Goal: Information Seeking & Learning: Learn about a topic

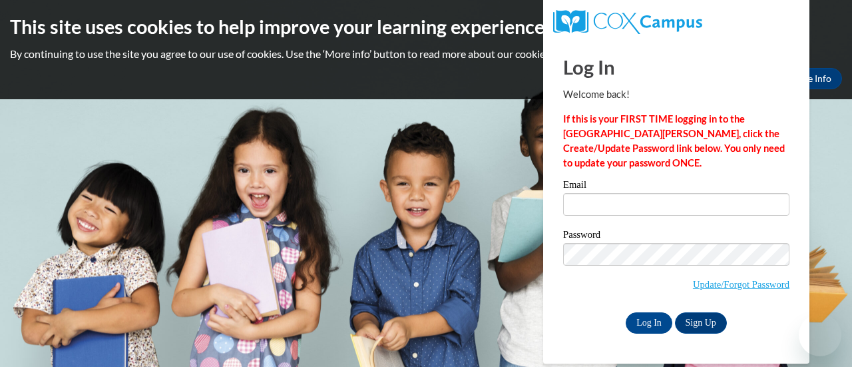
click at [577, 217] on div "Email" at bounding box center [676, 203] width 226 height 46
click at [618, 190] on label "Email" at bounding box center [676, 186] width 226 height 13
click at [618, 193] on input "Email" at bounding box center [676, 204] width 226 height 23
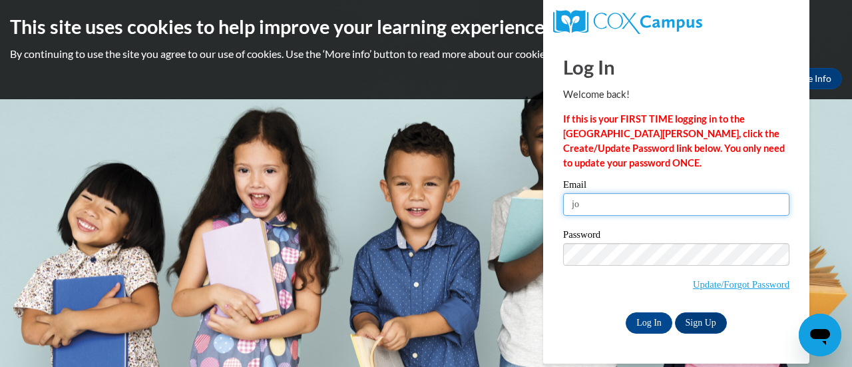
type input "jocelyn.douglas36@yahoo.com"
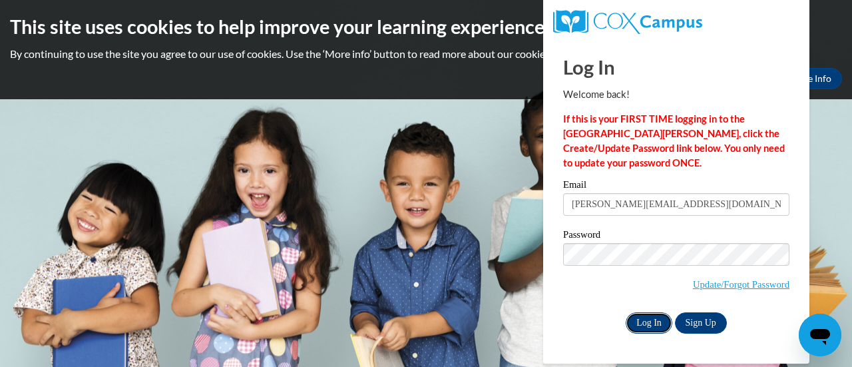
click at [650, 316] on input "Log In" at bounding box center [649, 322] width 47 height 21
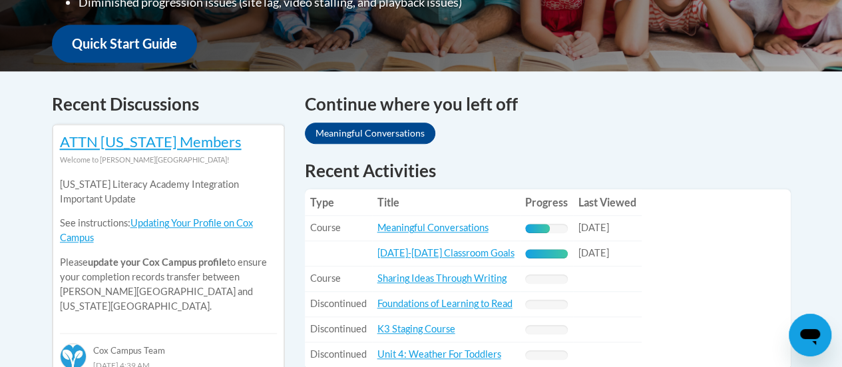
scroll to position [580, 0]
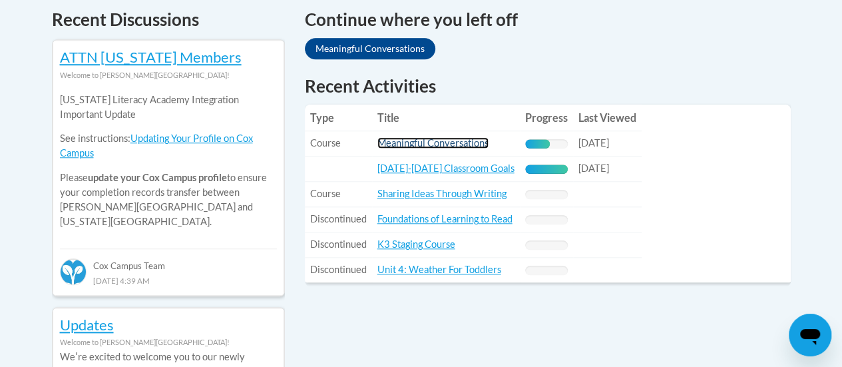
click at [428, 141] on link "Meaningful Conversations" at bounding box center [433, 142] width 111 height 11
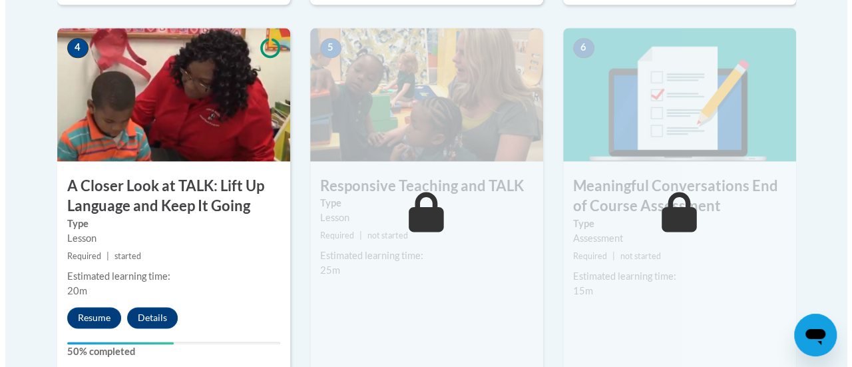
scroll to position [788, 0]
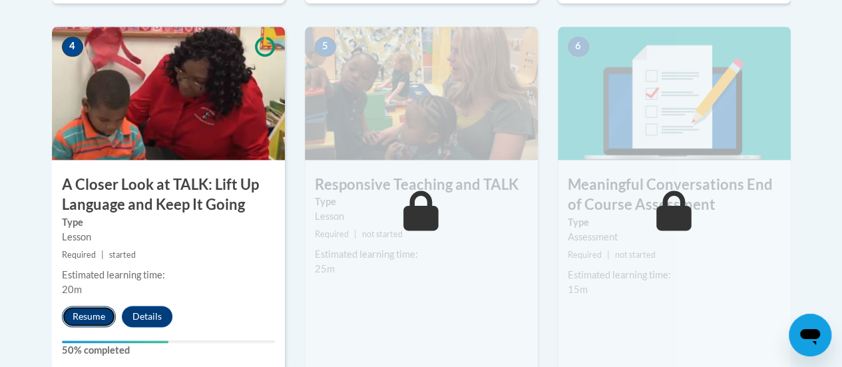
click at [71, 319] on button "Resume" at bounding box center [89, 316] width 54 height 21
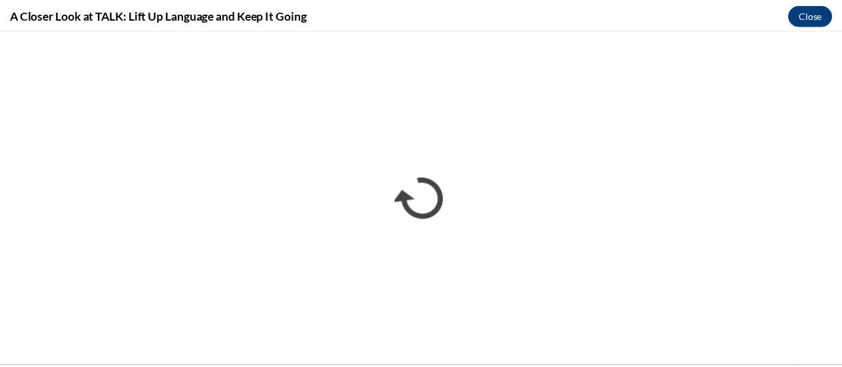
scroll to position [0, 0]
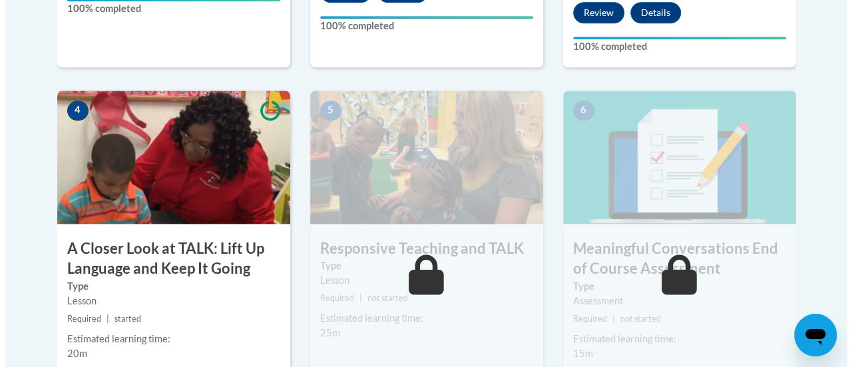
scroll to position [746, 0]
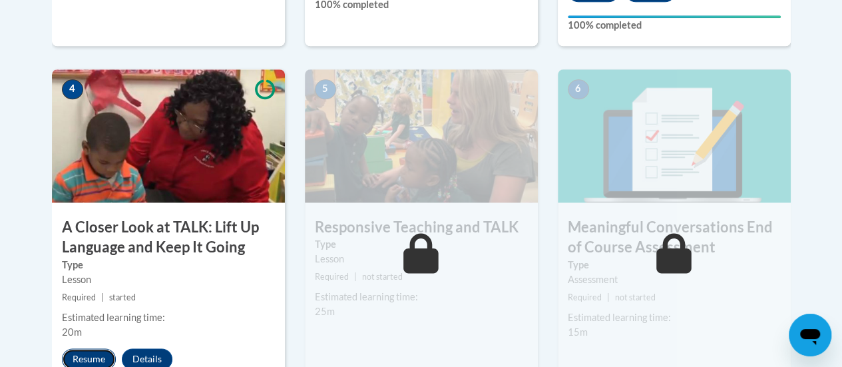
click at [88, 351] on button "Resume" at bounding box center [89, 358] width 54 height 21
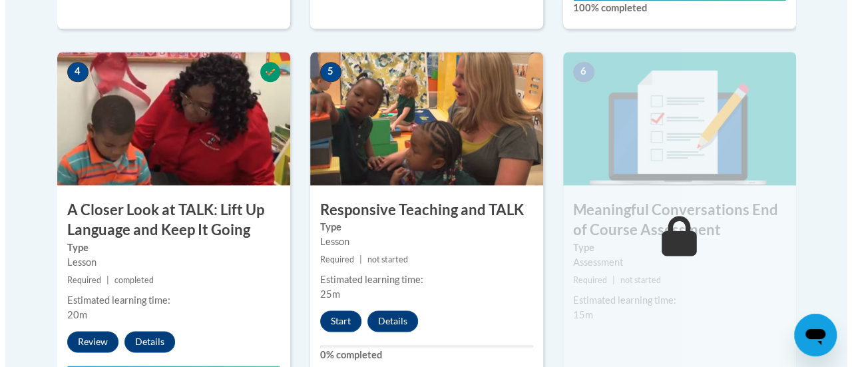
scroll to position [826, 0]
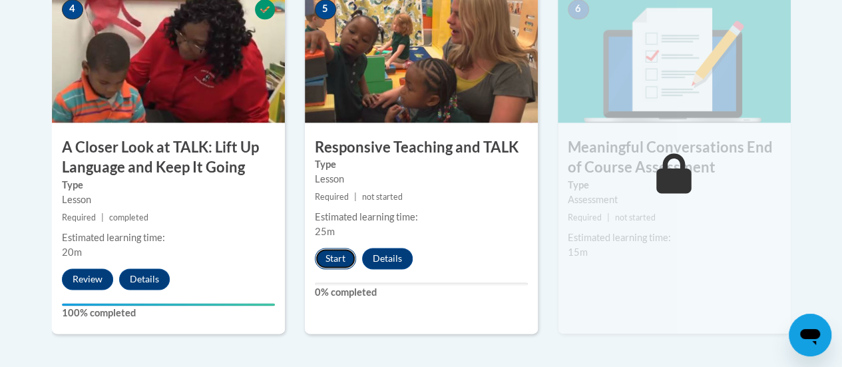
click at [326, 261] on button "Start" at bounding box center [335, 258] width 41 height 21
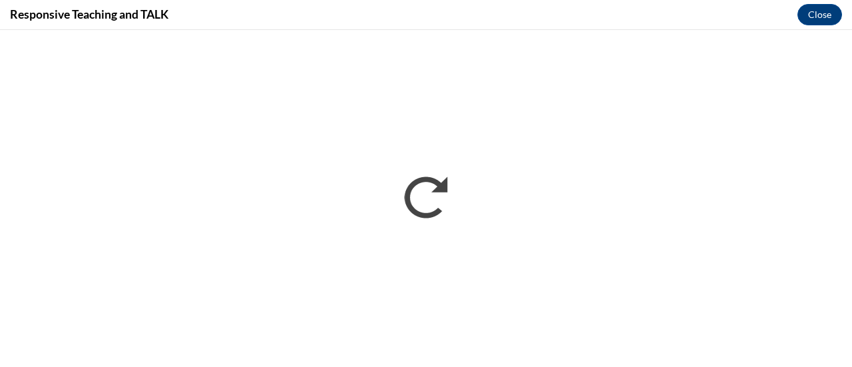
scroll to position [0, 0]
click at [570, 23] on div "Responsive Teaching and TALK Close" at bounding box center [426, 15] width 852 height 30
